Goal: Use online tool/utility: Utilize a website feature to perform a specific function

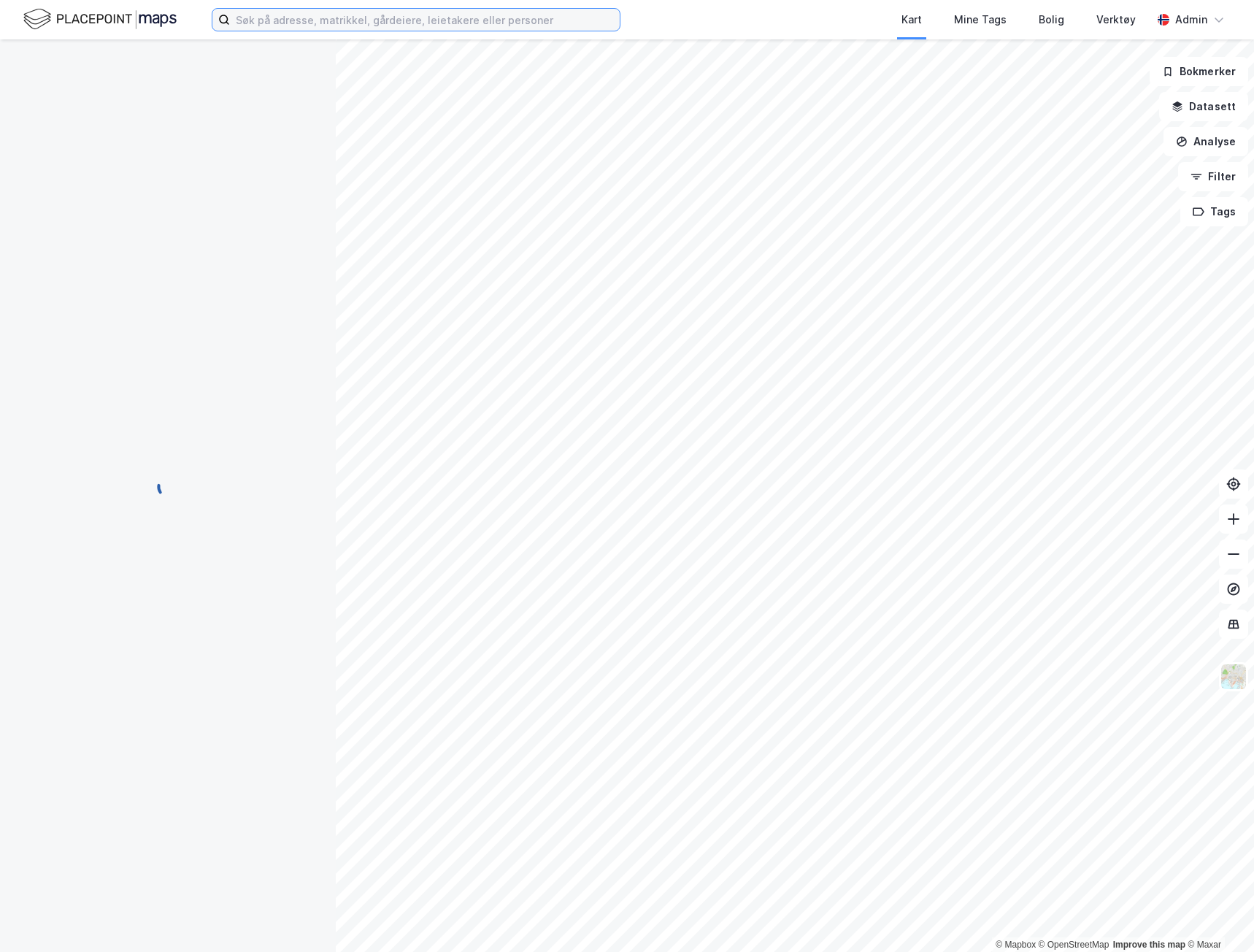
click at [379, 28] on input at bounding box center [425, 19] width 389 height 22
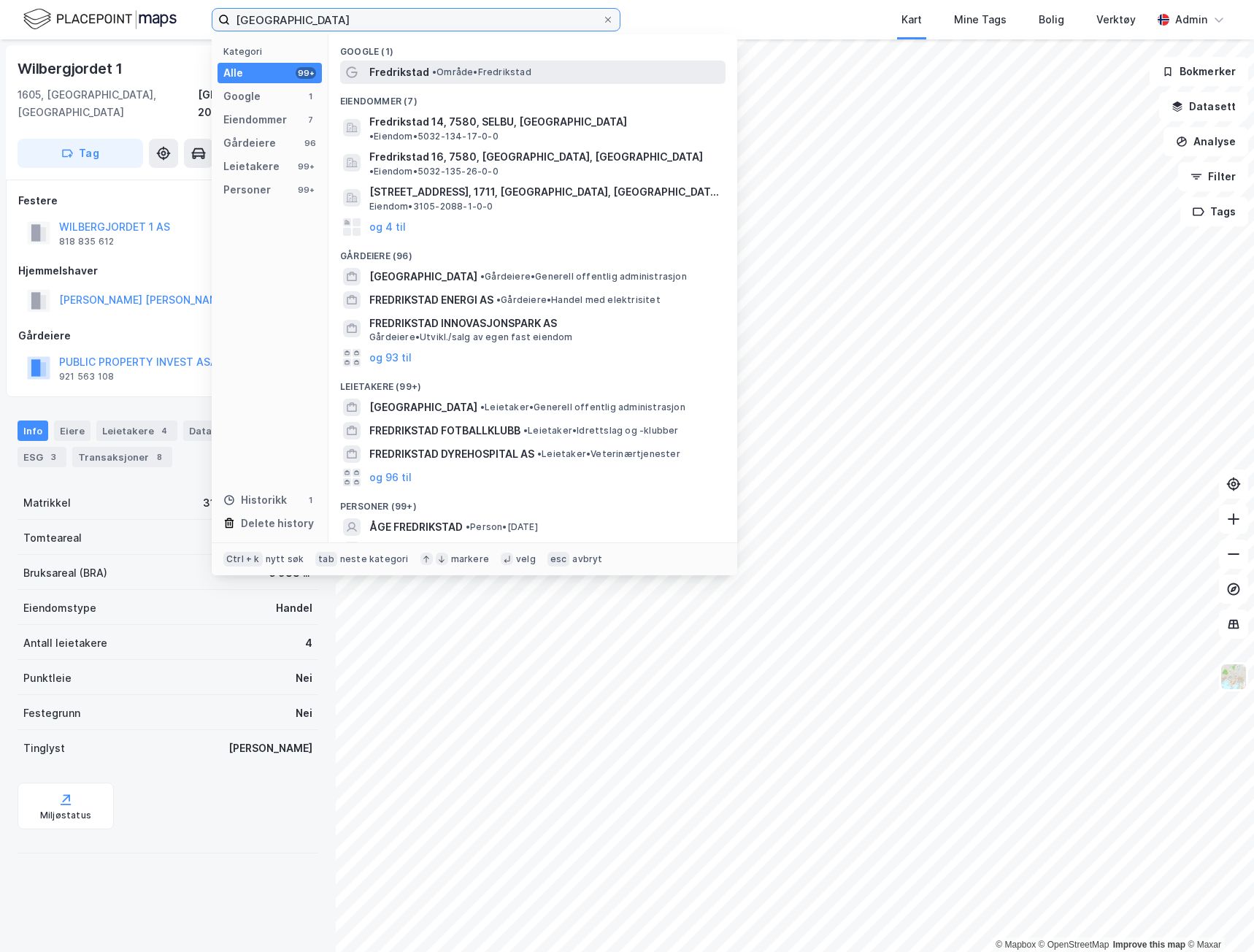
type input "[GEOGRAPHIC_DATA]"
click at [418, 68] on span "Fredrikstad" at bounding box center [399, 72] width 60 height 18
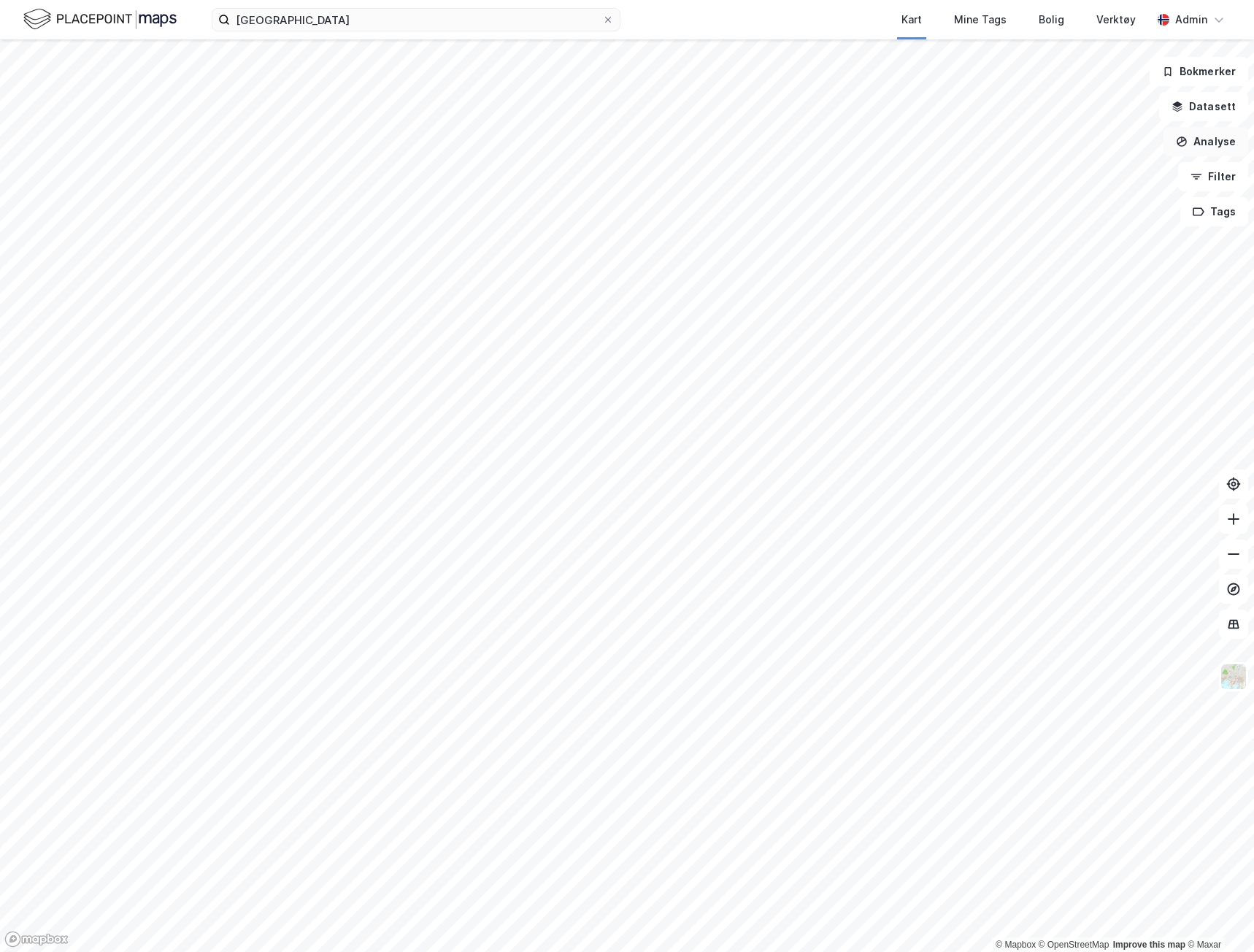
click at [1222, 144] on button "Analyse" at bounding box center [1206, 142] width 84 height 29
click at [1078, 235] on div "Se demografi" at bounding box center [1078, 232] width 127 height 12
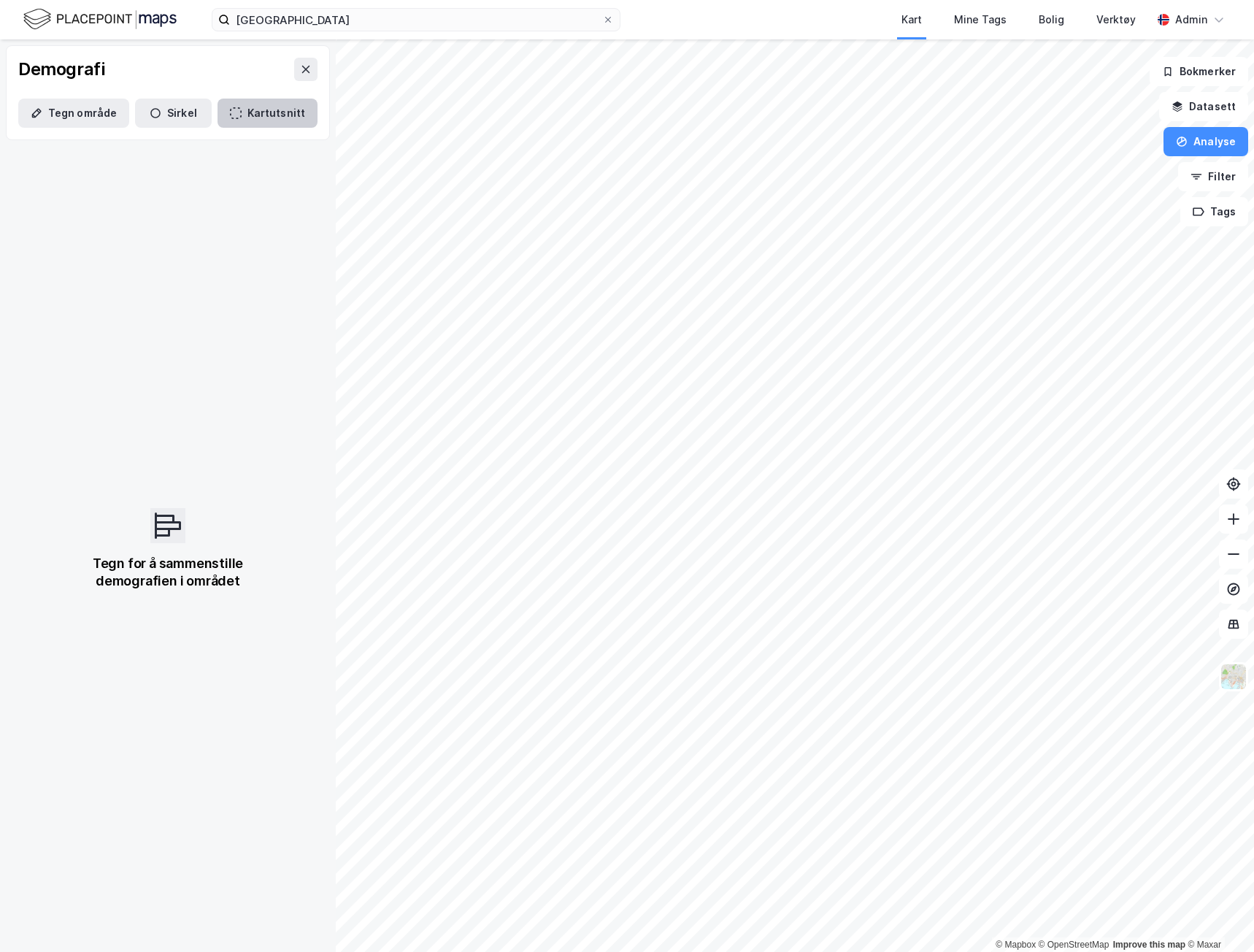
click at [231, 114] on icon "button" at bounding box center [235, 113] width 11 height 11
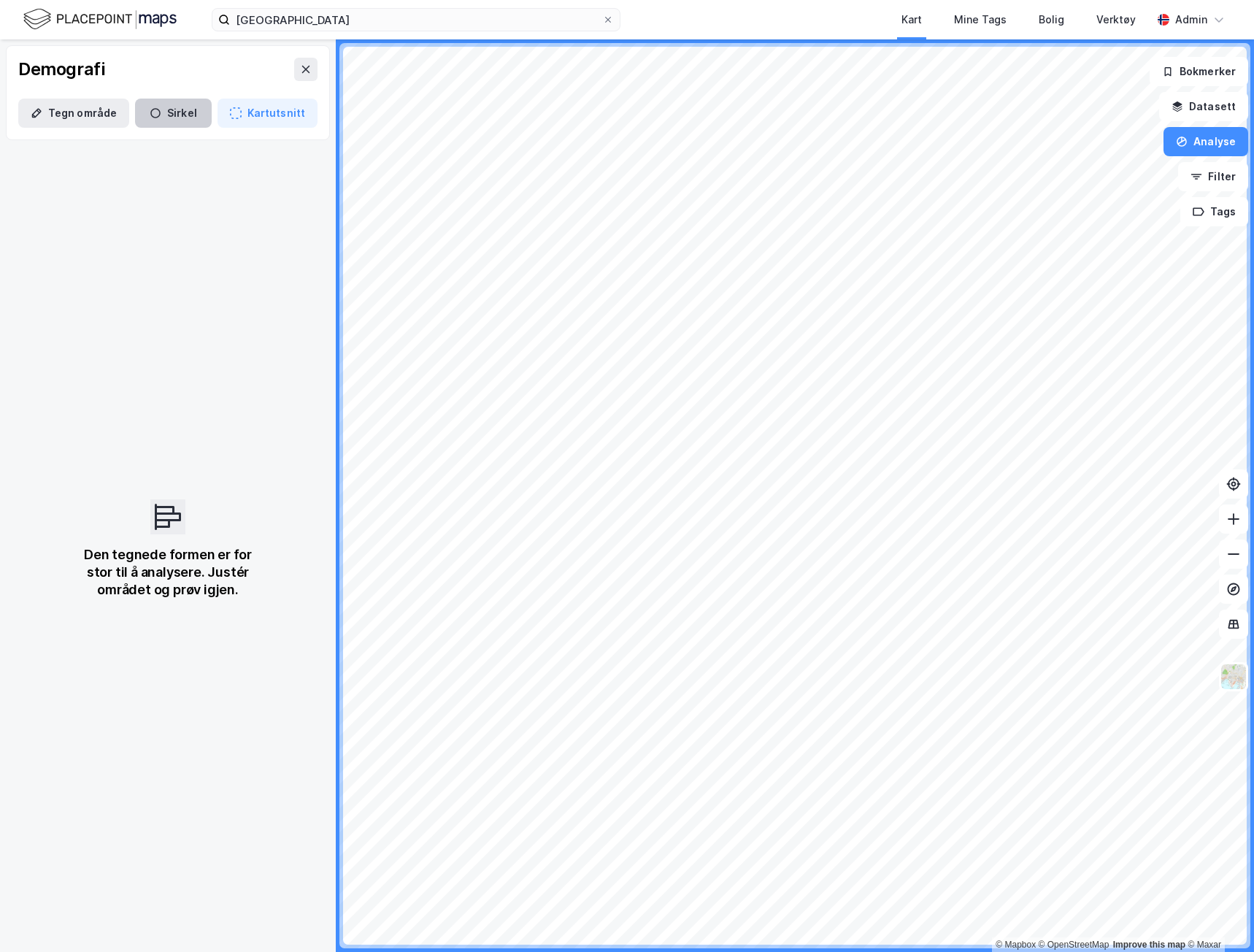
click at [158, 106] on button "Sirkel" at bounding box center [173, 113] width 77 height 29
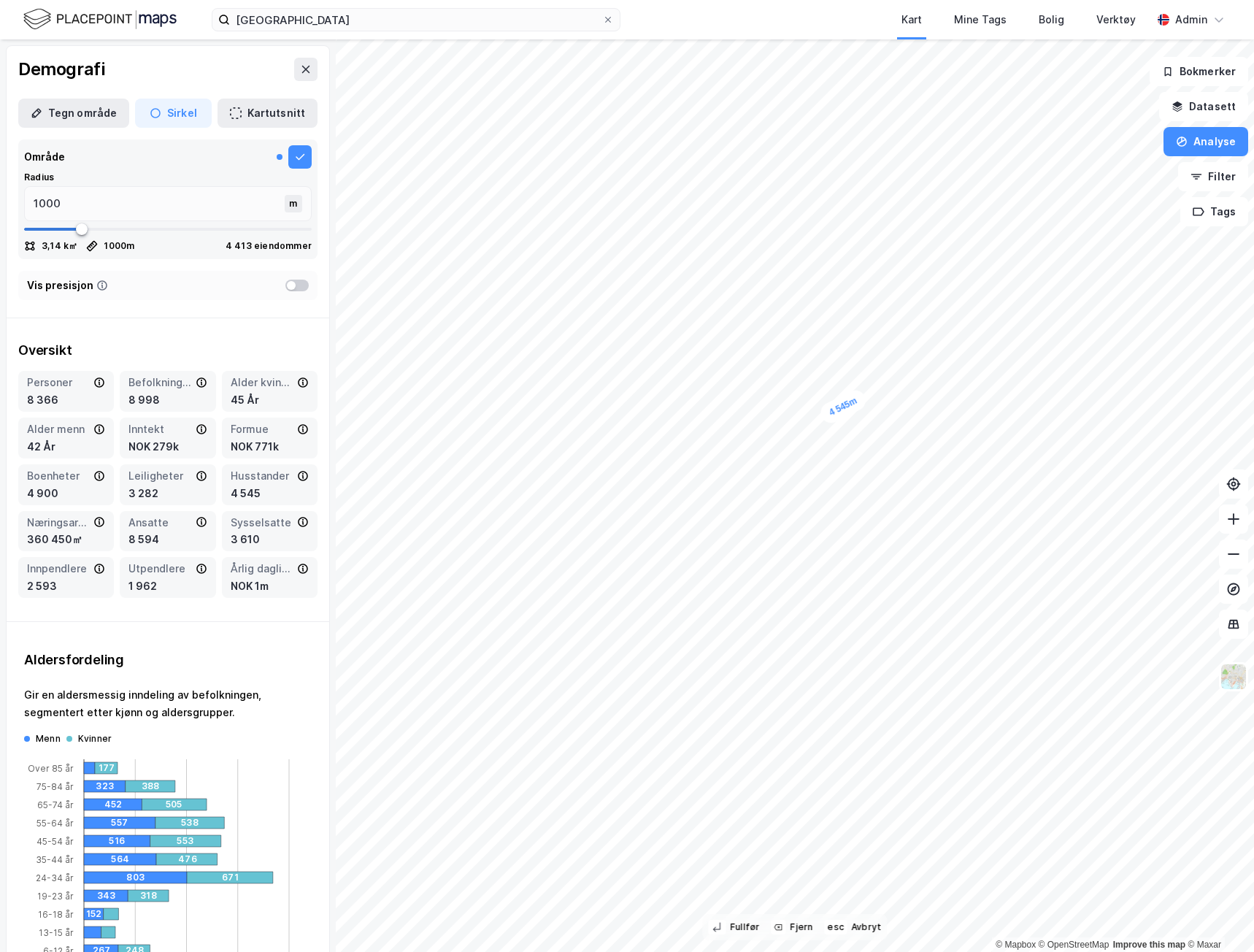
type input "4541"
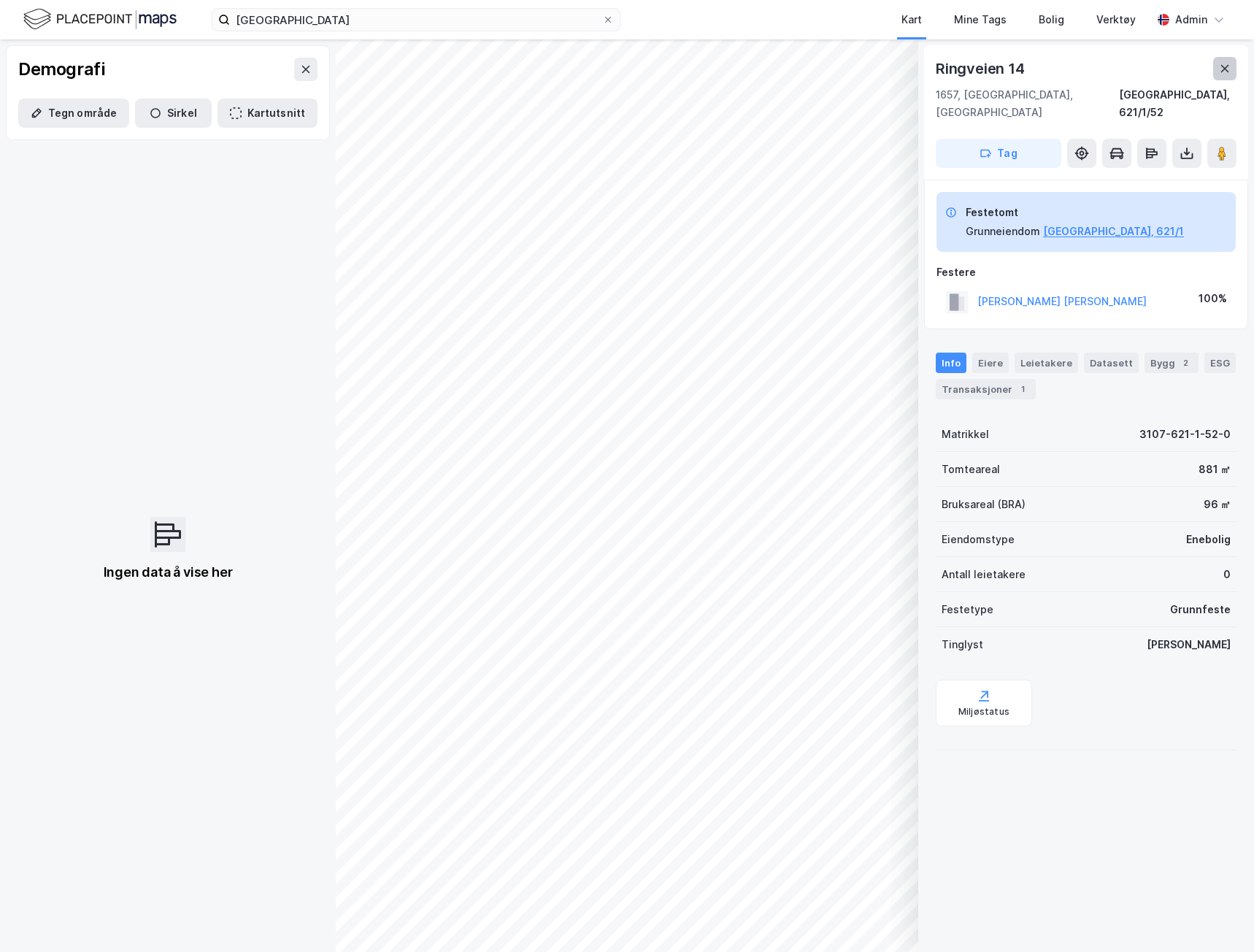
click at [1229, 70] on icon at bounding box center [1224, 68] width 11 height 11
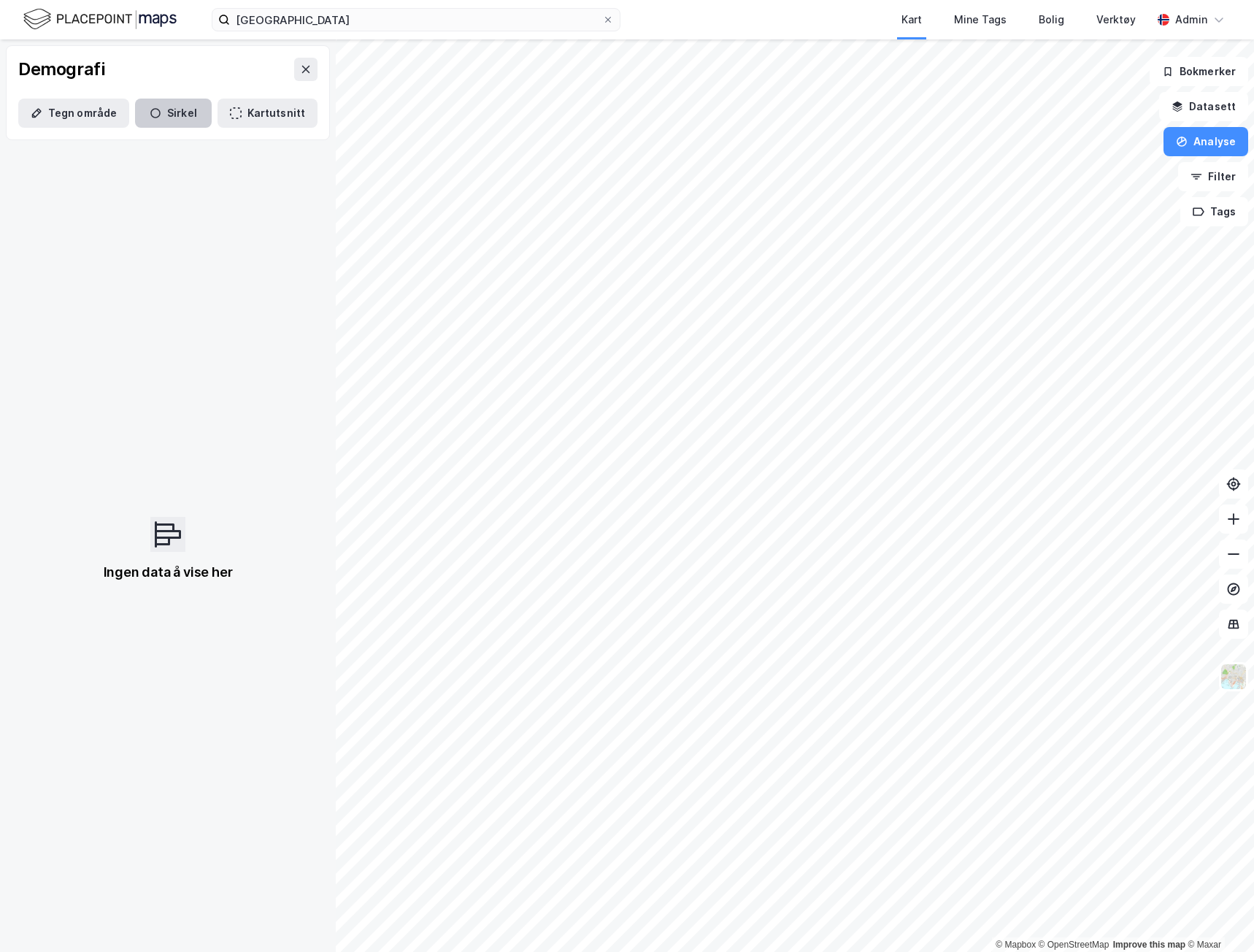
click at [173, 102] on button "Sirkel" at bounding box center [173, 113] width 77 height 29
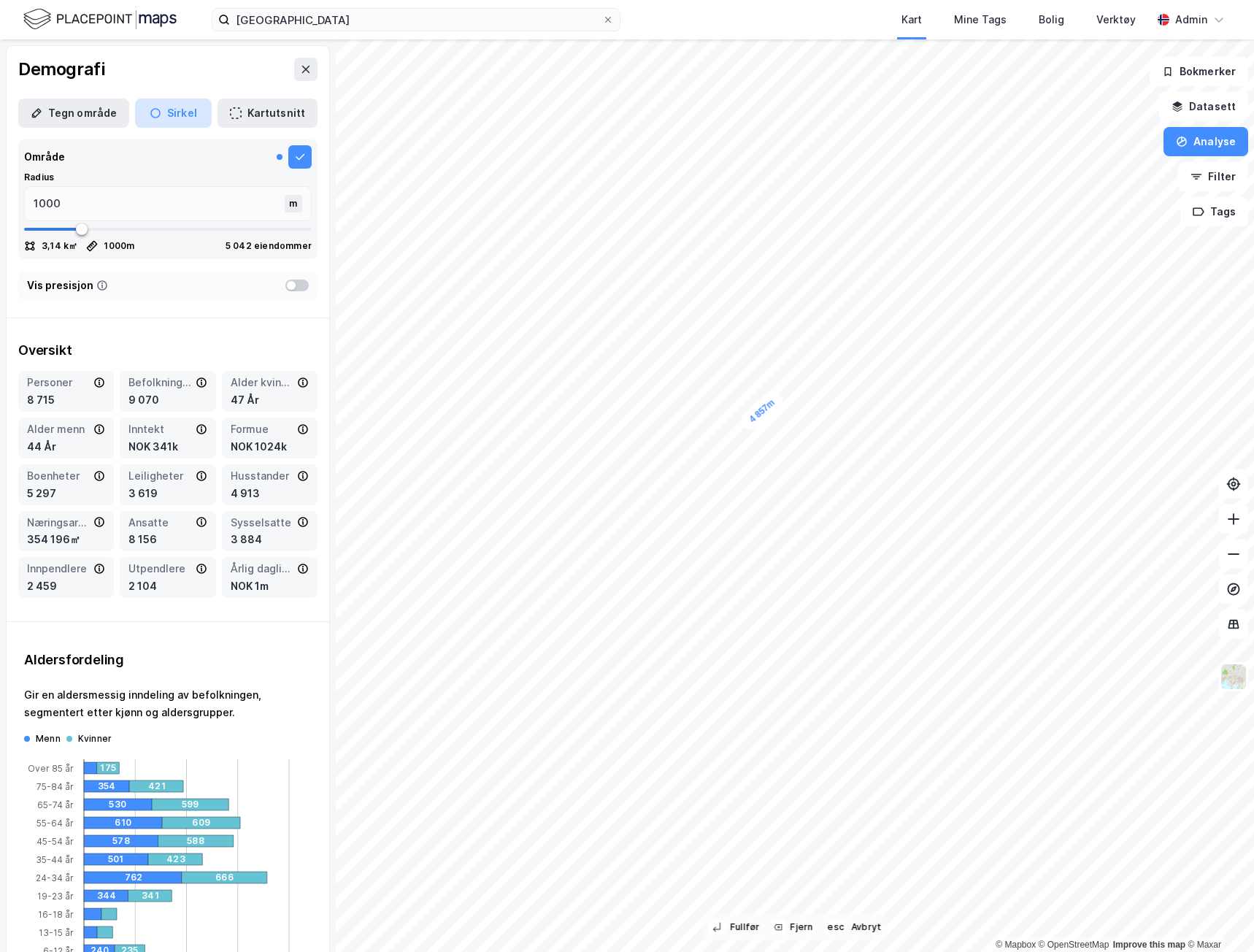
type input "4857"
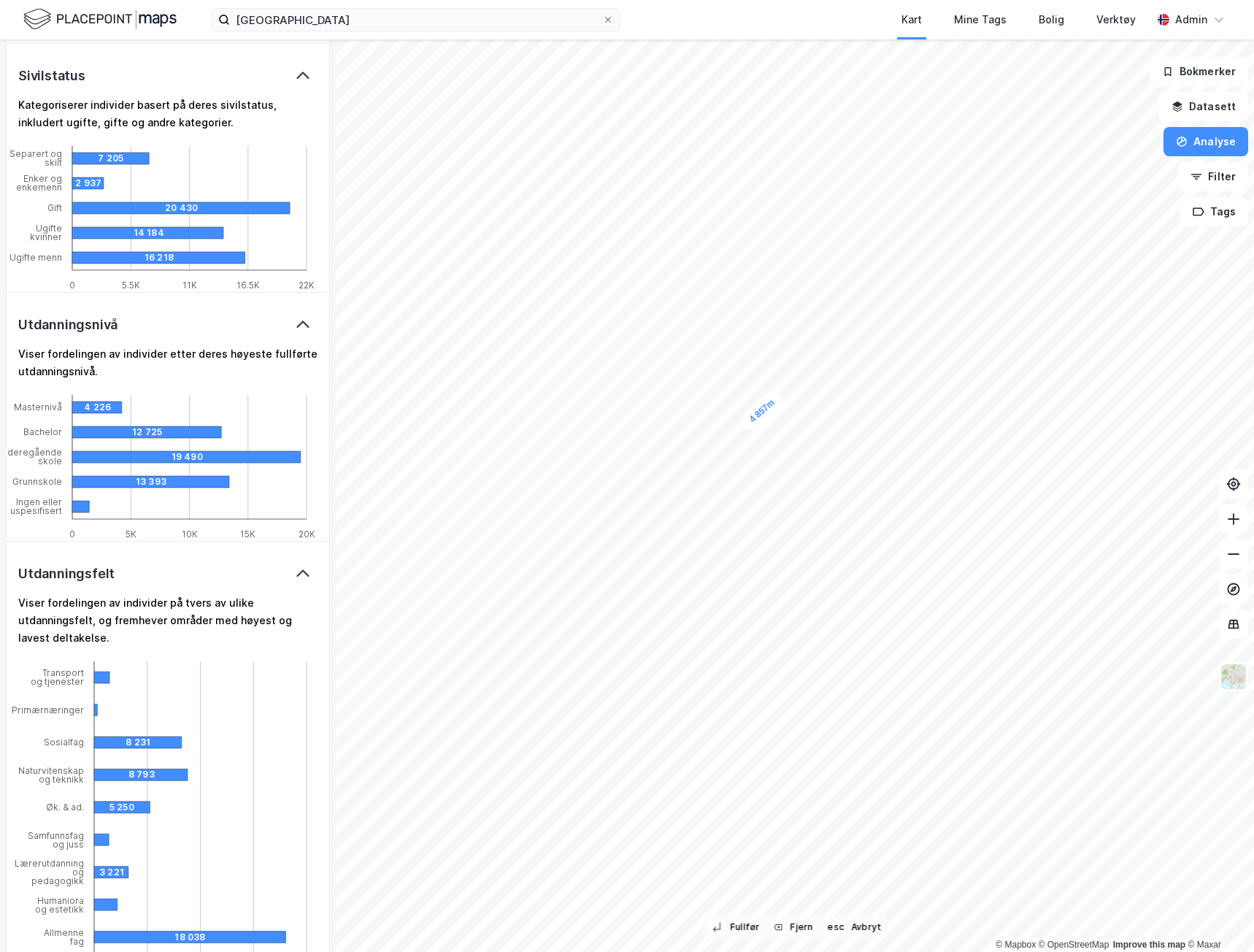
scroll to position [2511, 0]
